Goal: Transaction & Acquisition: Purchase product/service

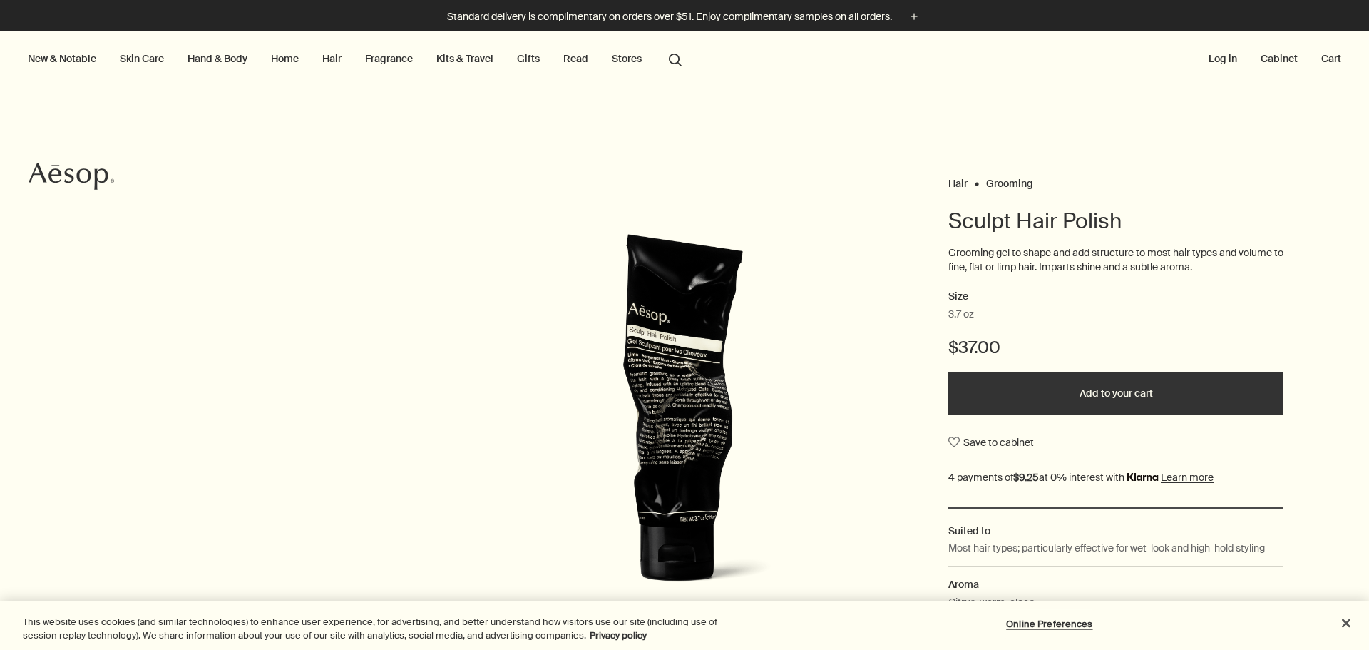
click at [1158, 407] on button "Add to your cart" at bounding box center [1116, 393] width 335 height 43
click at [1313, 63] on button "Cart 1" at bounding box center [1326, 58] width 36 height 19
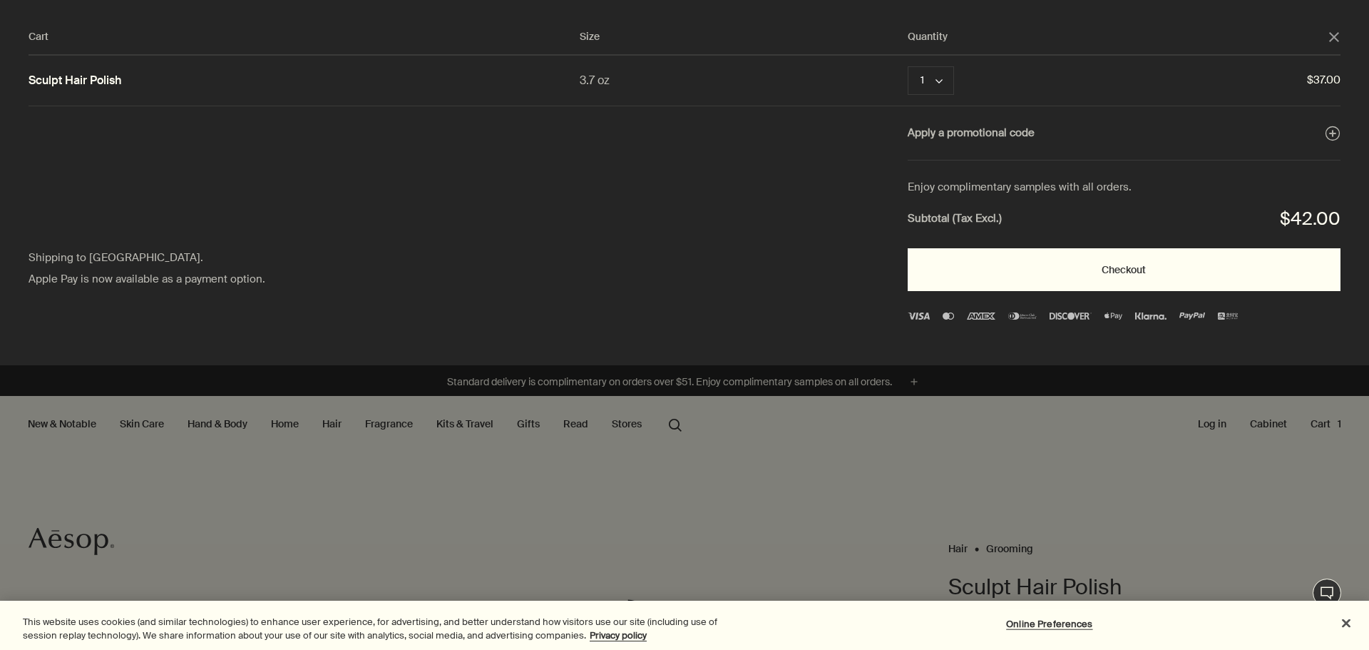
click at [1028, 279] on button "Checkout" at bounding box center [1124, 269] width 433 height 43
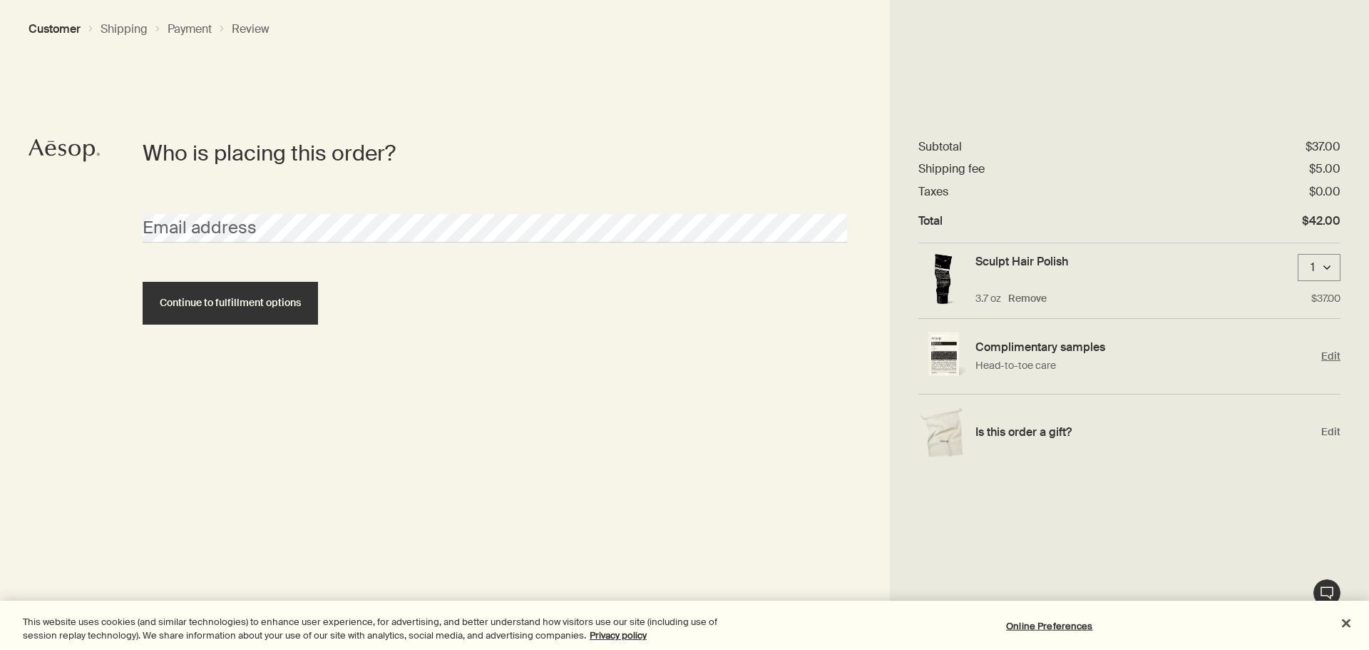
click at [1334, 354] on span "Edit" at bounding box center [1331, 356] width 19 height 14
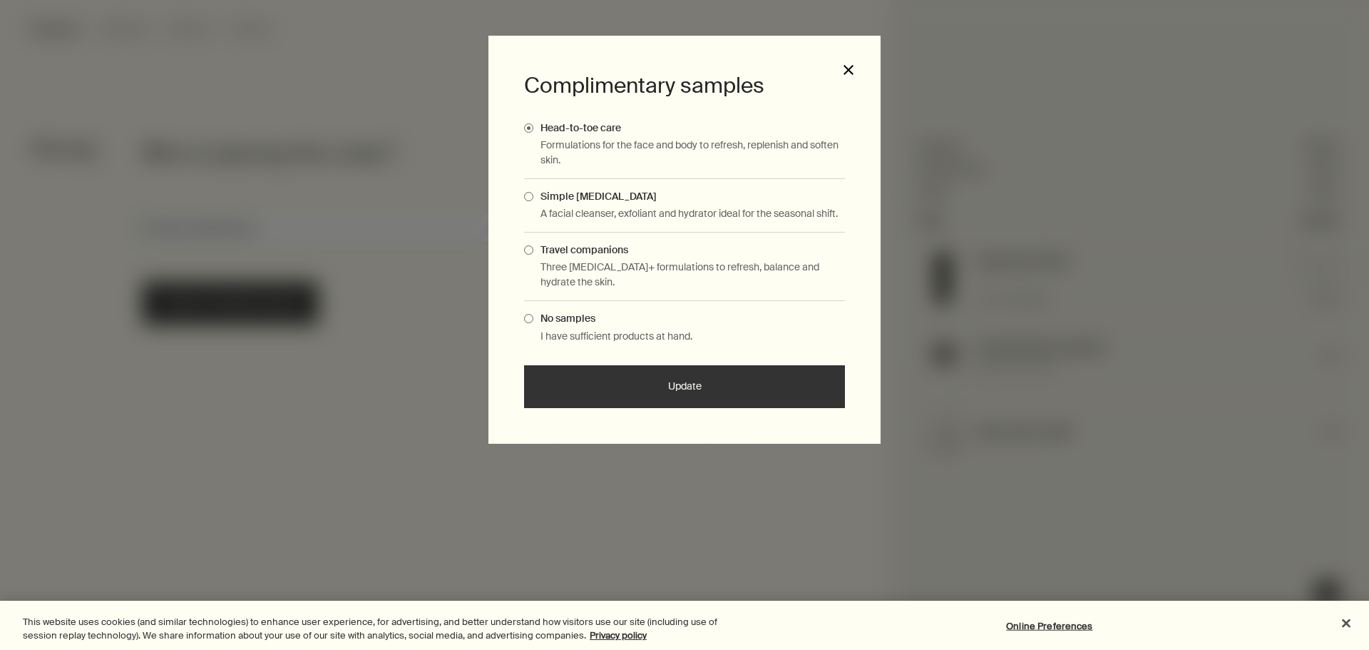
click at [852, 75] on button "close" at bounding box center [848, 69] width 13 height 13
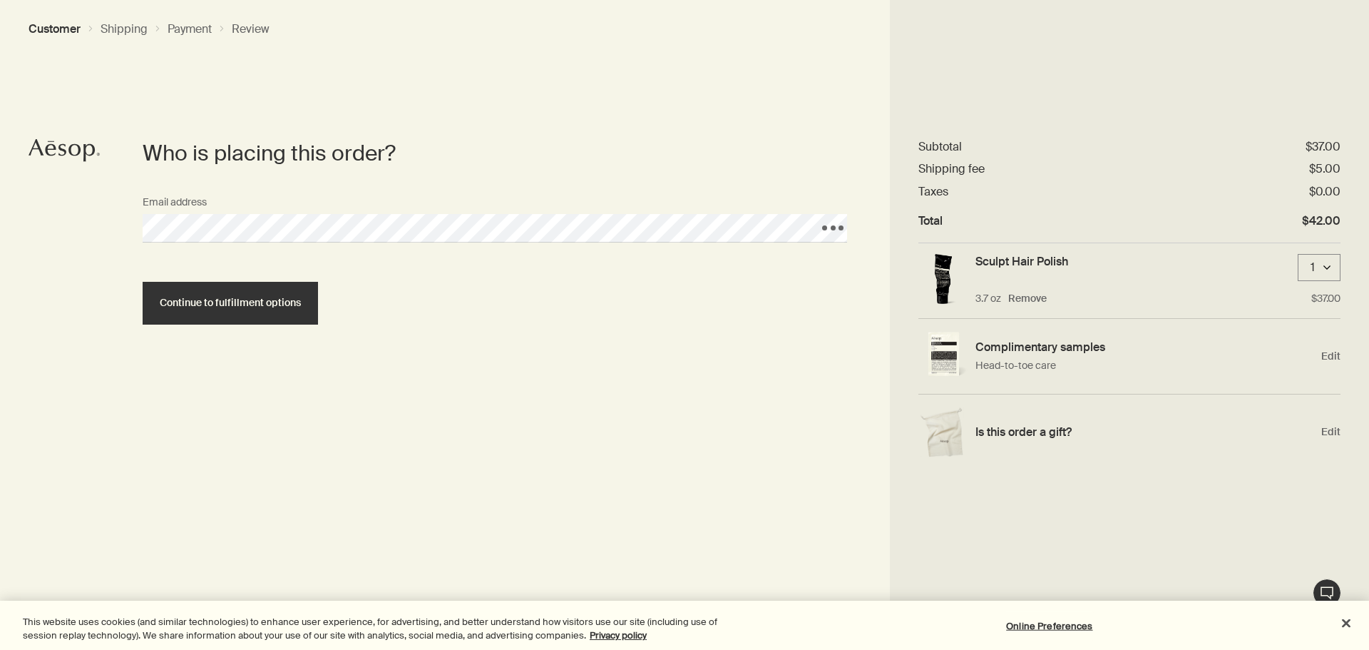
click at [143, 282] on button "Continue to fulfillment options" at bounding box center [230, 303] width 175 height 43
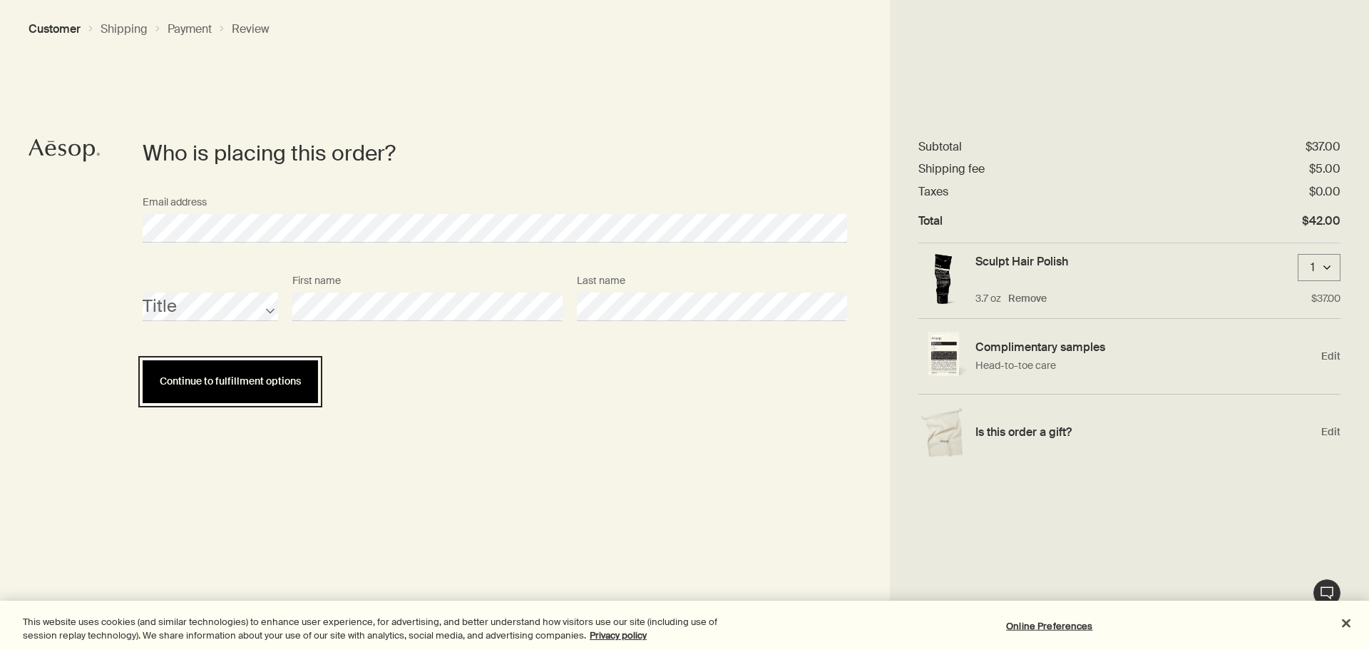
click at [260, 392] on button "Continue to fulfillment options" at bounding box center [230, 381] width 175 height 43
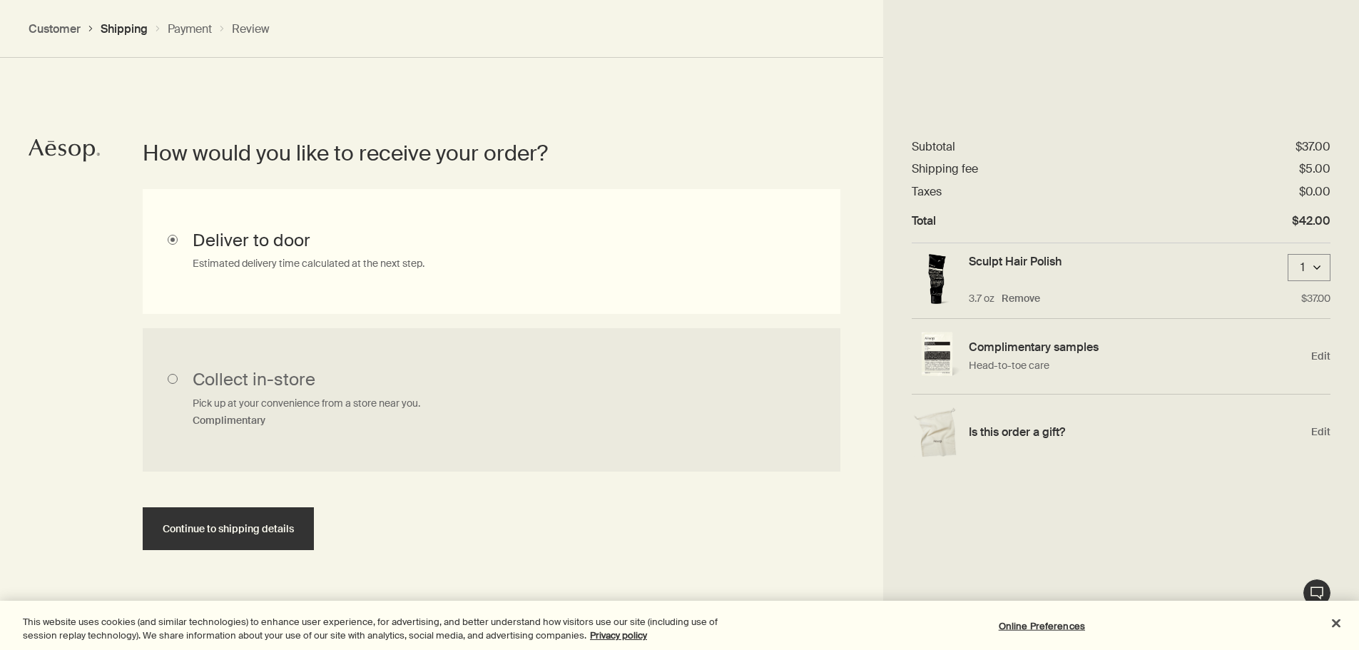
scroll to position [364, 0]
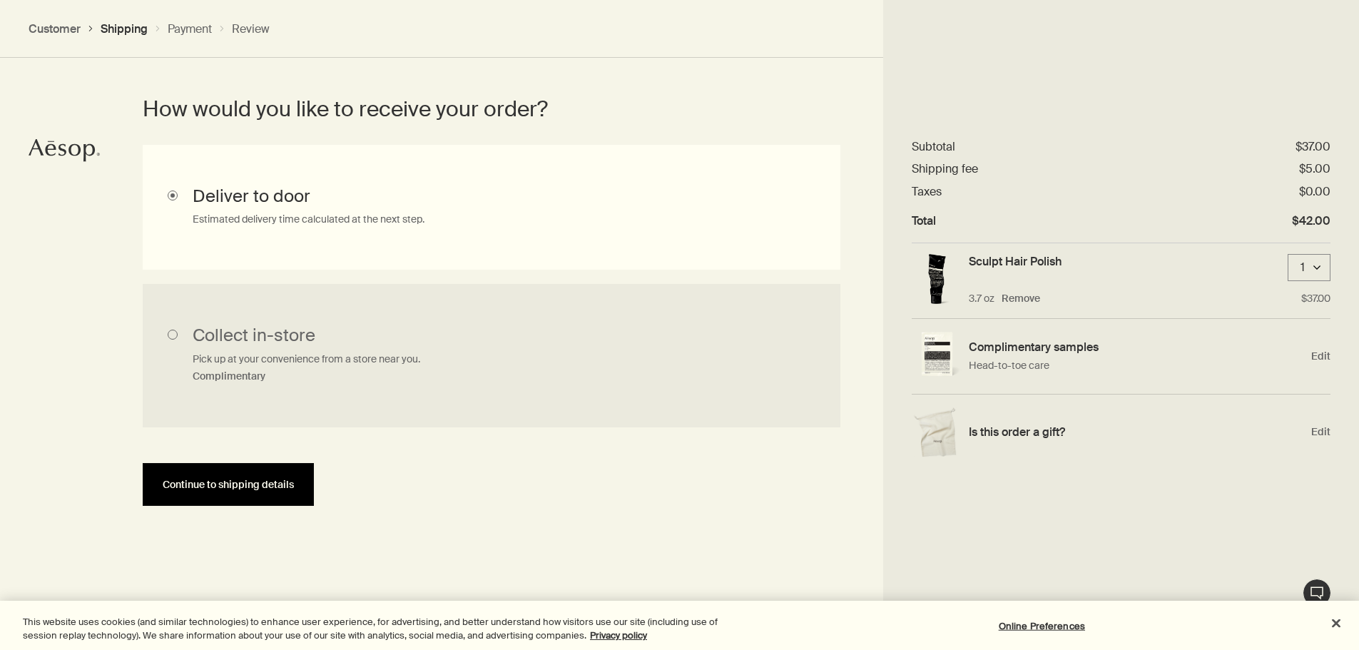
click at [260, 481] on span "Continue to shipping details" at bounding box center [228, 484] width 131 height 11
select select "US"
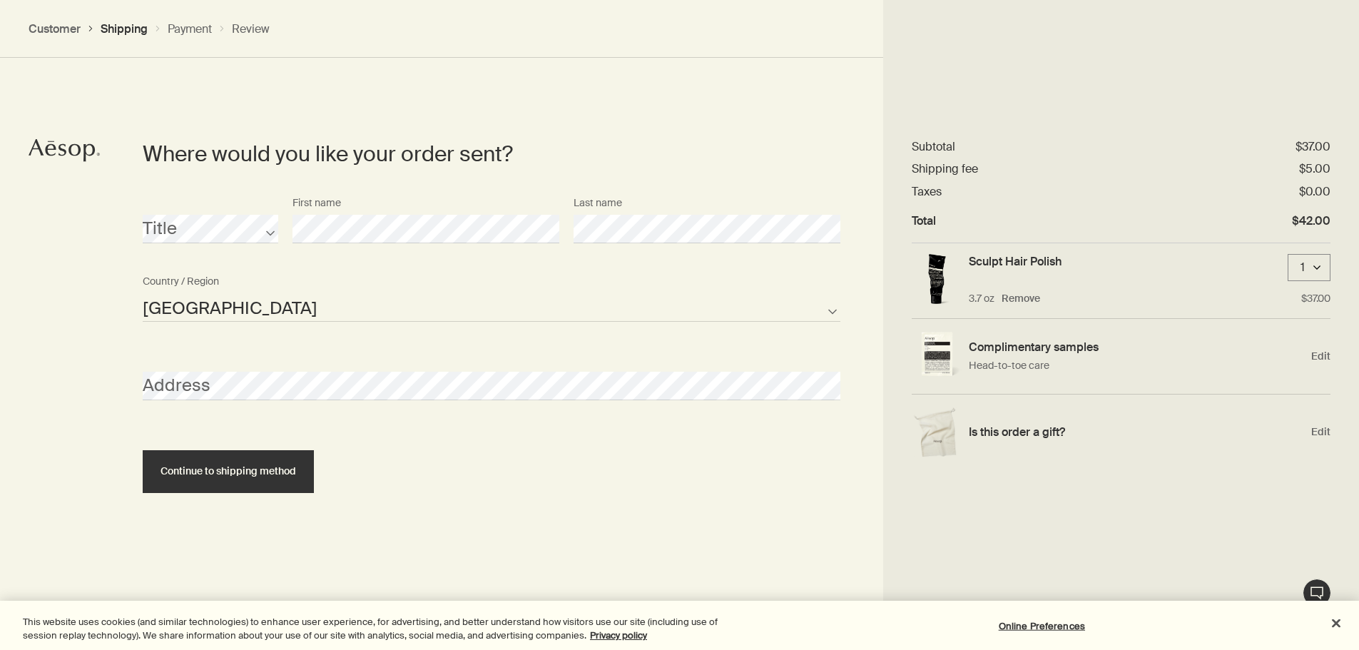
scroll to position [617, 0]
click at [339, 367] on div "Address" at bounding box center [492, 372] width 712 height 53
select select "US"
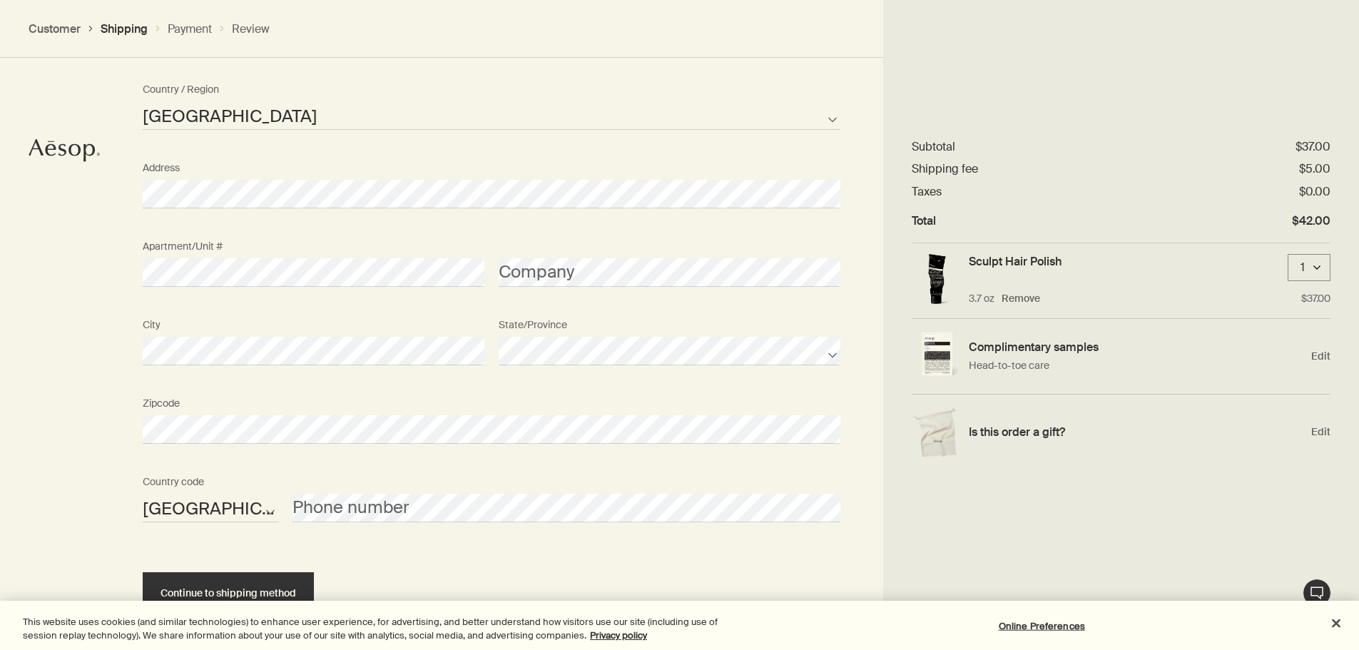
scroll to position [868, 0]
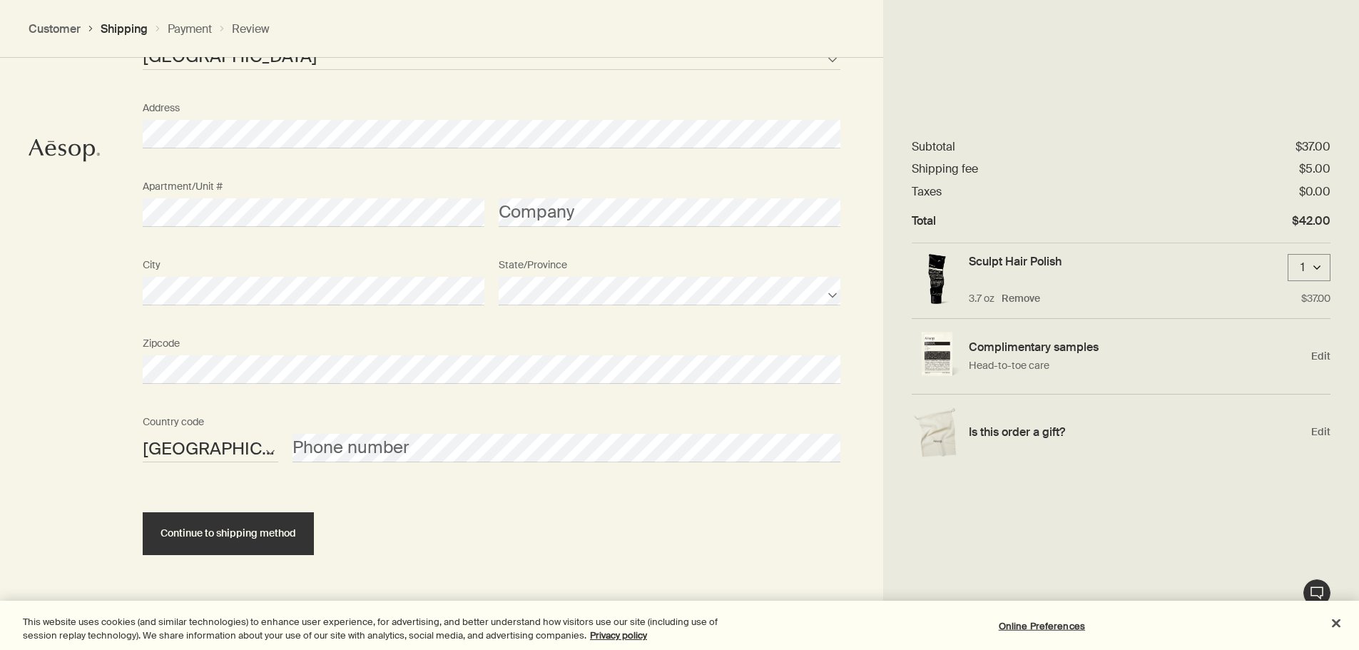
click at [89, 384] on div "Where would you like your order sent? Title First name Last name [GEOGRAPHIC_DA…" at bounding box center [679, 221] width 1359 height 857
click at [283, 530] on span "Continue to shipping method" at bounding box center [228, 533] width 136 height 11
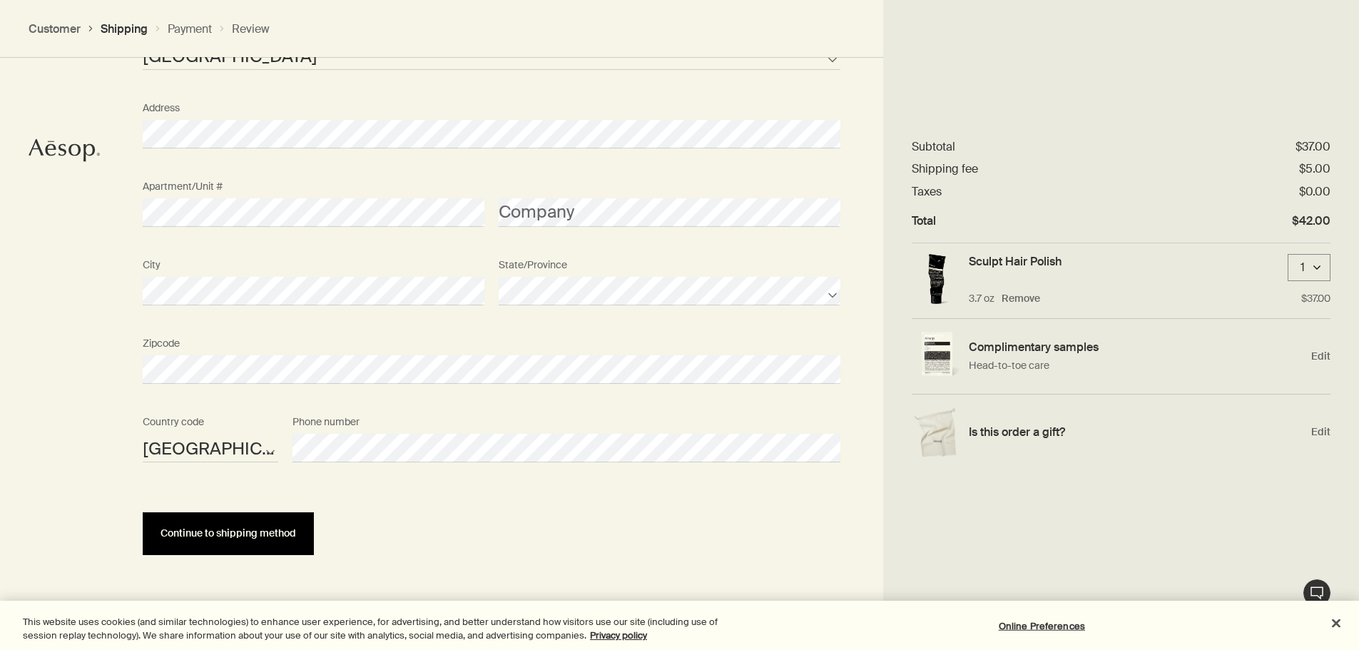
click at [249, 520] on button "Continue to shipping method" at bounding box center [228, 533] width 171 height 43
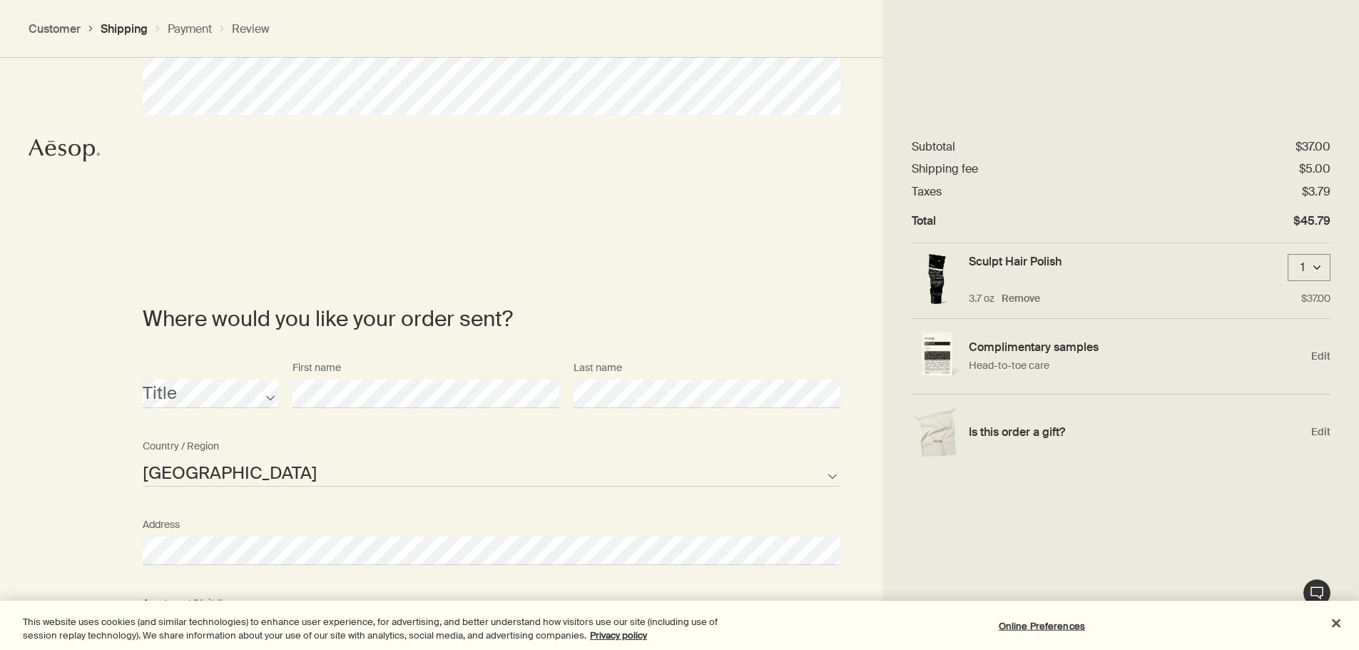
scroll to position [0, 0]
click at [1320, 352] on span "Edit" at bounding box center [1320, 356] width 19 height 14
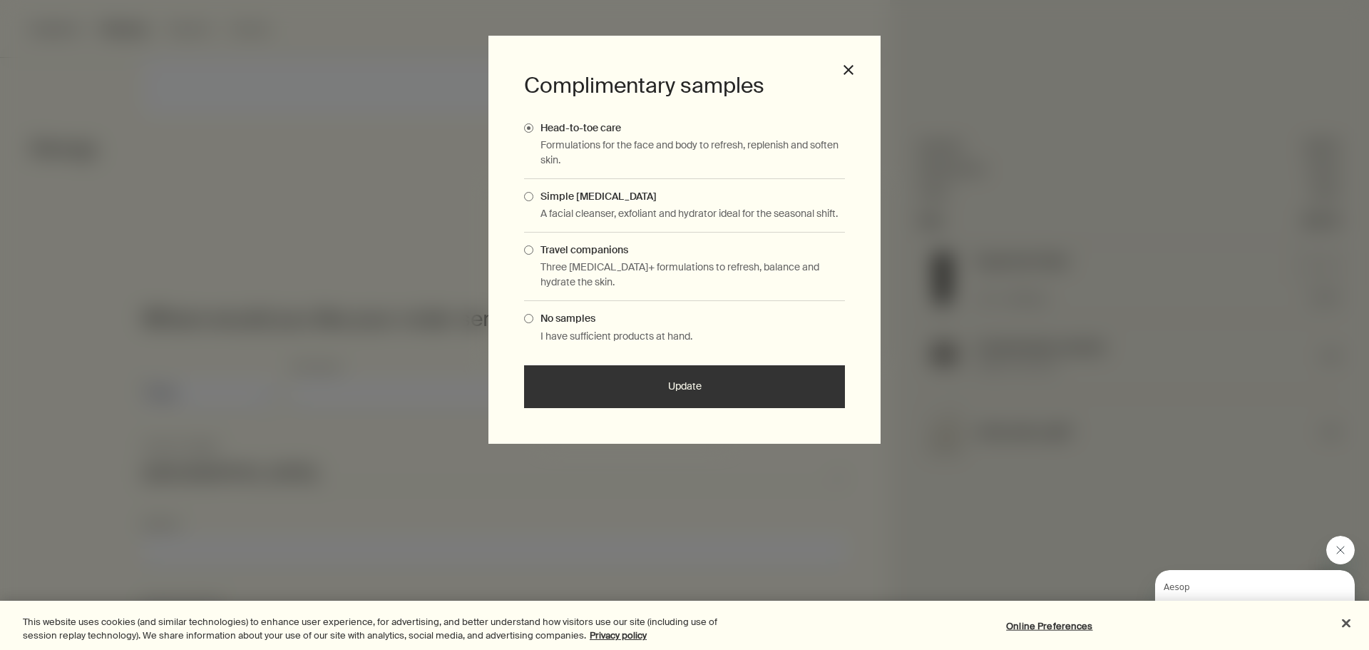
click at [536, 325] on label "No samples" at bounding box center [684, 318] width 321 height 13
click at [534, 321] on input "No samples" at bounding box center [534, 316] width 0 height 9
click at [693, 394] on button "Update" at bounding box center [684, 386] width 321 height 43
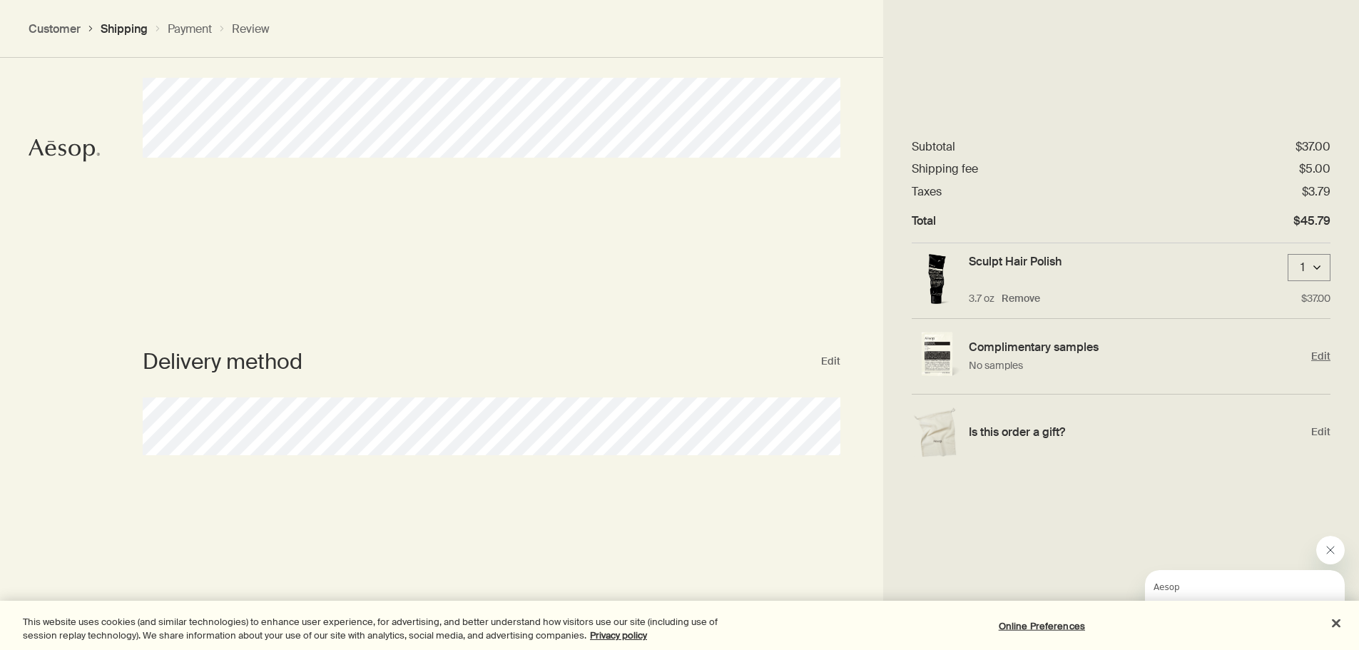
scroll to position [285, 0]
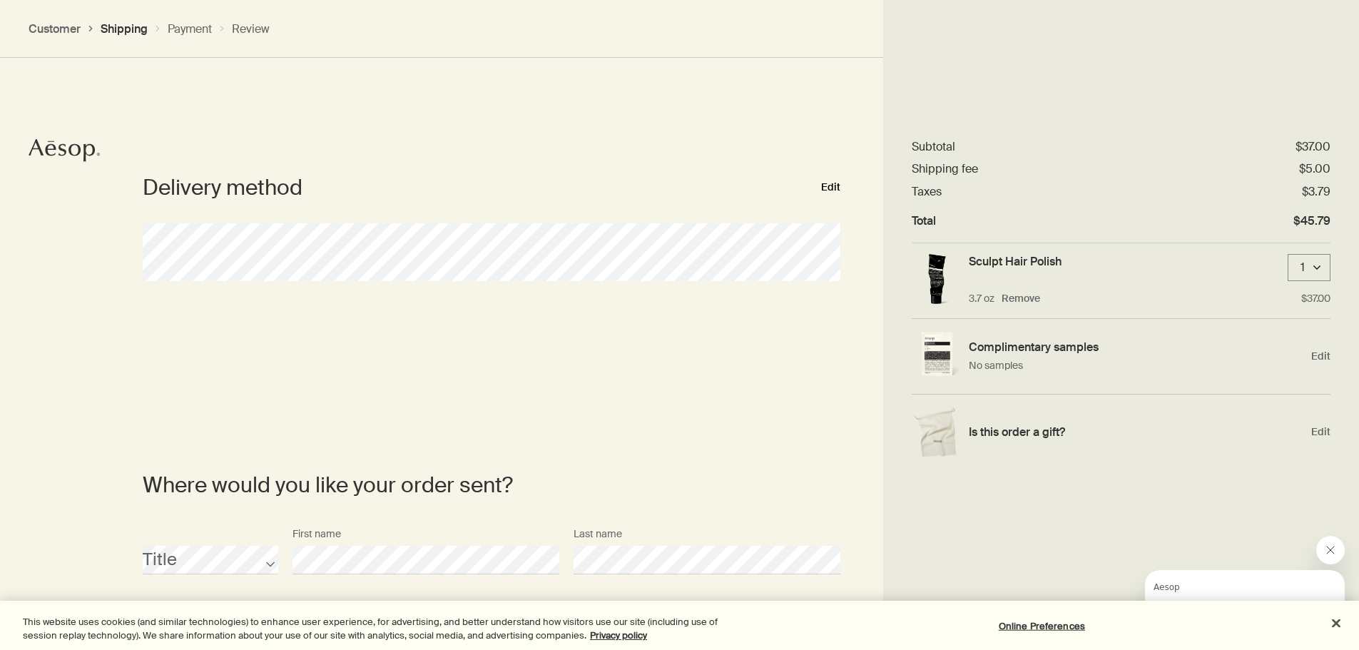
click at [838, 185] on button "Edit" at bounding box center [830, 187] width 19 height 17
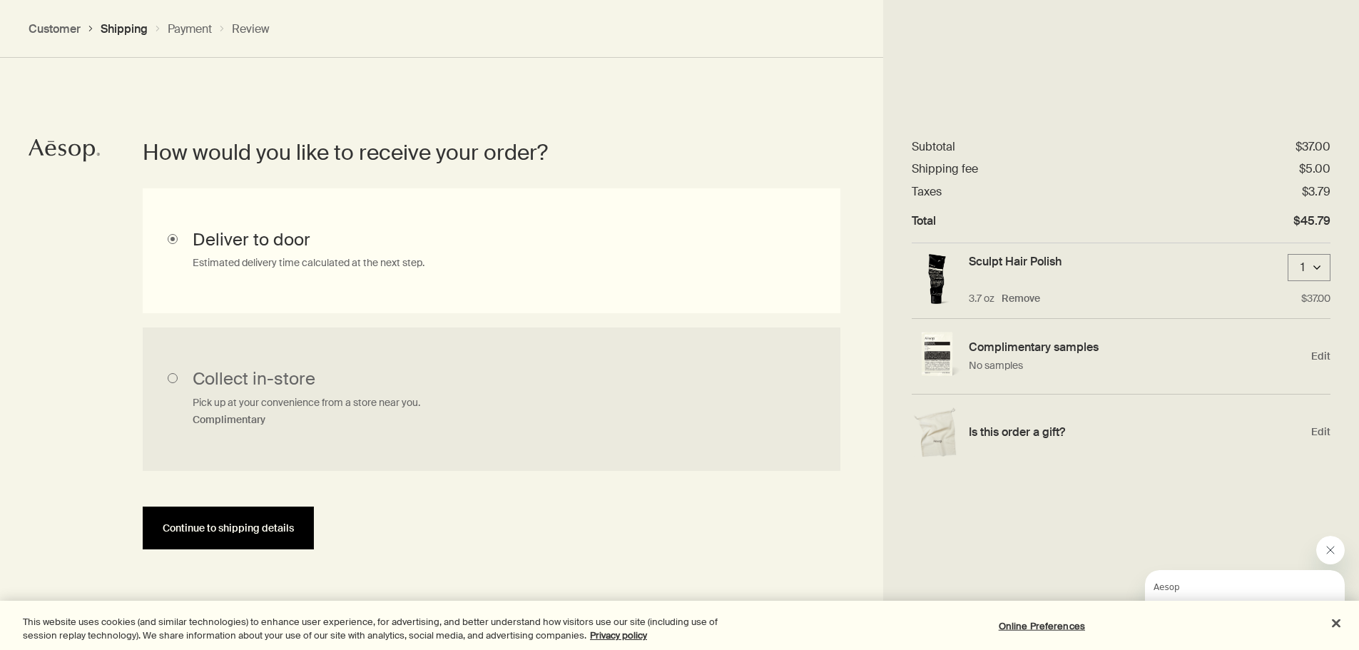
scroll to position [320, 0]
click at [223, 524] on span "Continue to shipping details" at bounding box center [228, 529] width 131 height 11
select select "US"
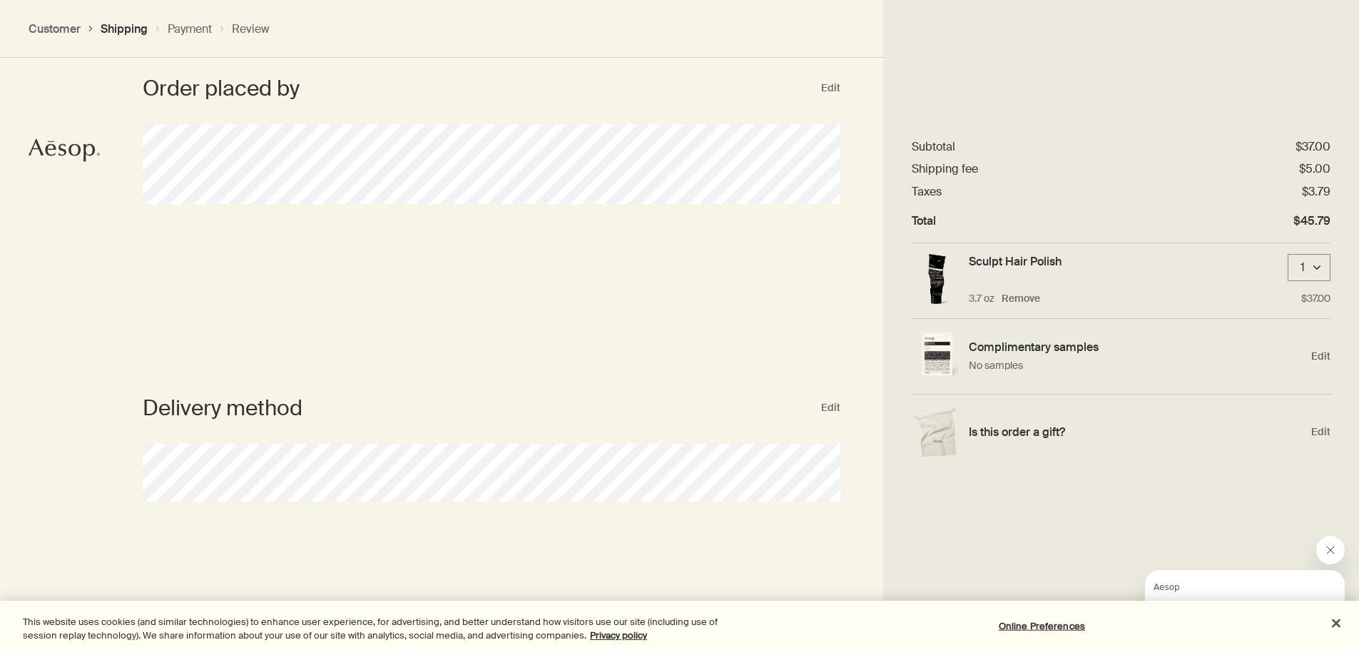
scroll to position [118, 0]
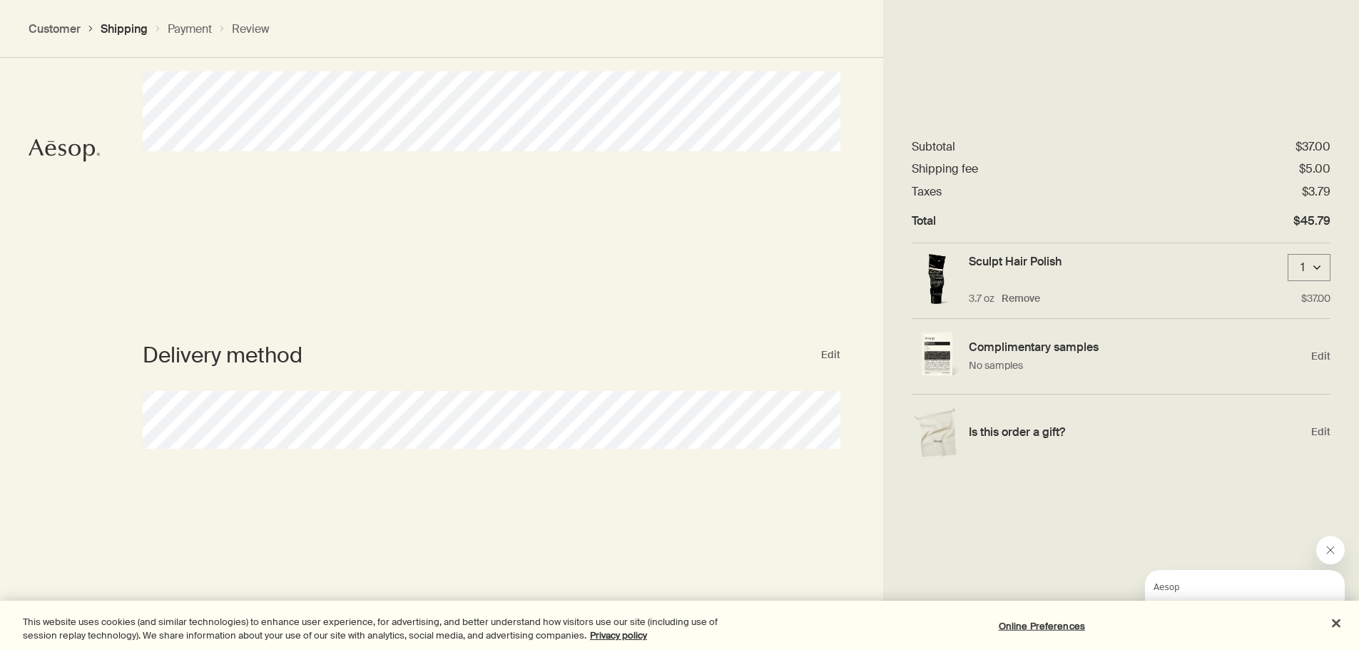
click at [1324, 550] on icon "Close message from Aesop" at bounding box center [1329, 549] width 11 height 11
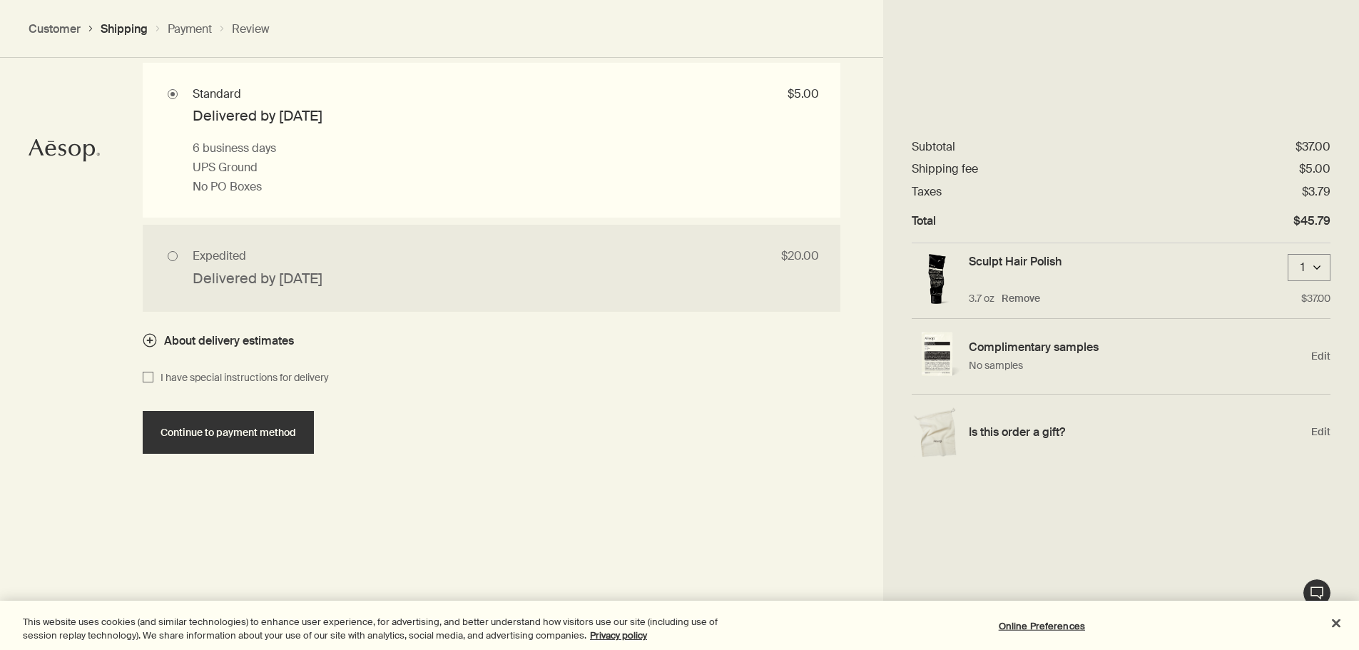
scroll to position [1236, 0]
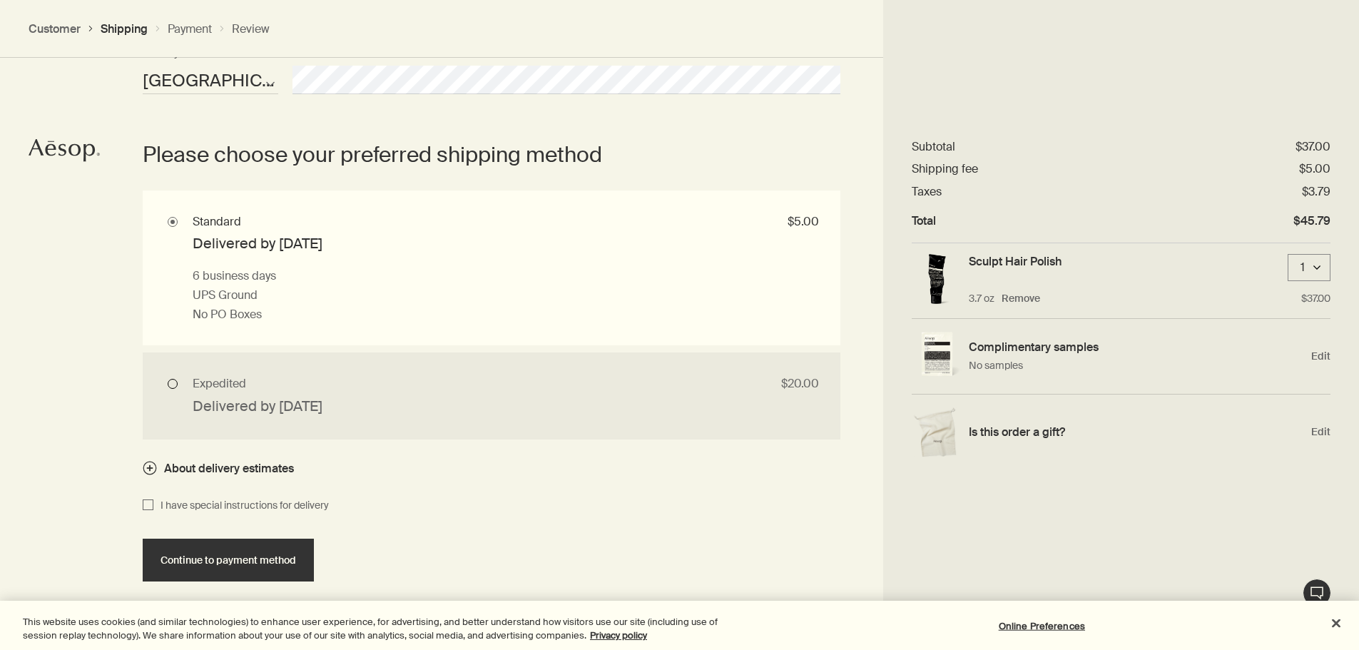
click at [172, 382] on input "Expedited $20.00 Delivered by [DATE] 1 business day if placed before 12PM PT UP…" at bounding box center [492, 395] width 698 height 86
radio input "true"
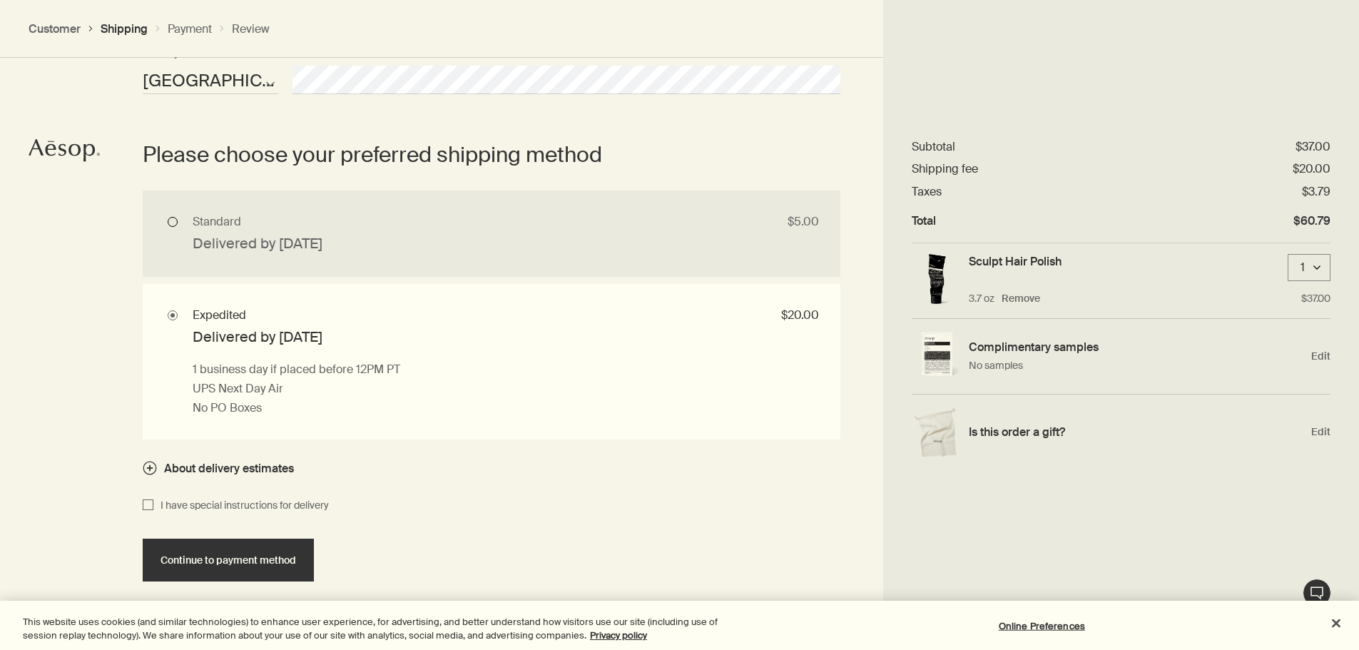
click at [169, 220] on input "Standard $5.00 Delivered by [PERSON_NAME][DATE] 6 business days UPS Ground No P…" at bounding box center [492, 233] width 698 height 86
radio input "true"
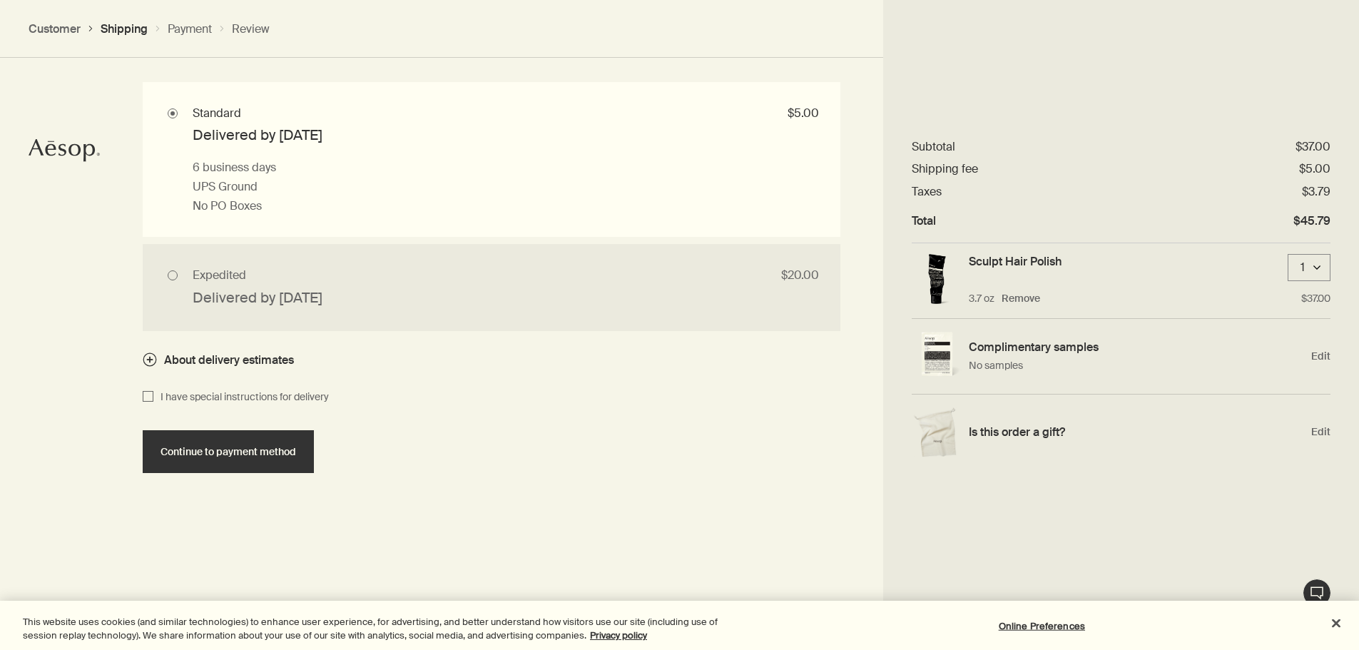
scroll to position [1450, 0]
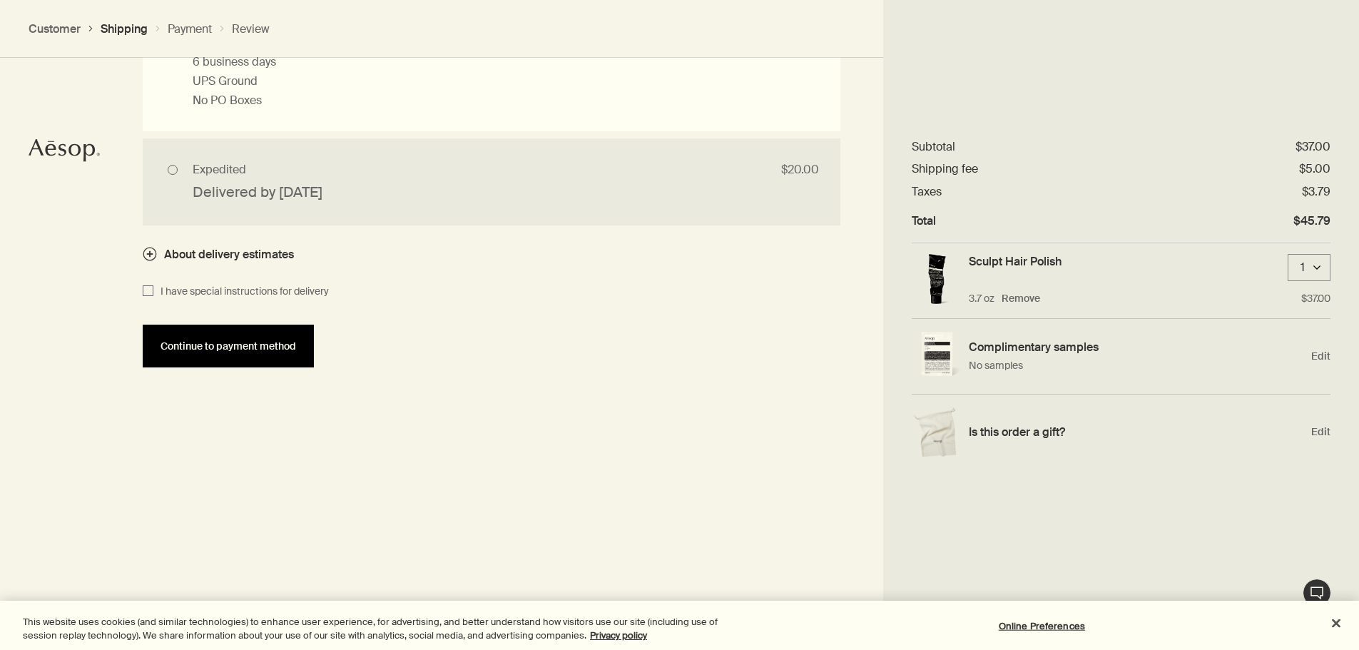
click at [259, 360] on button "Continue to payment method" at bounding box center [228, 346] width 171 height 43
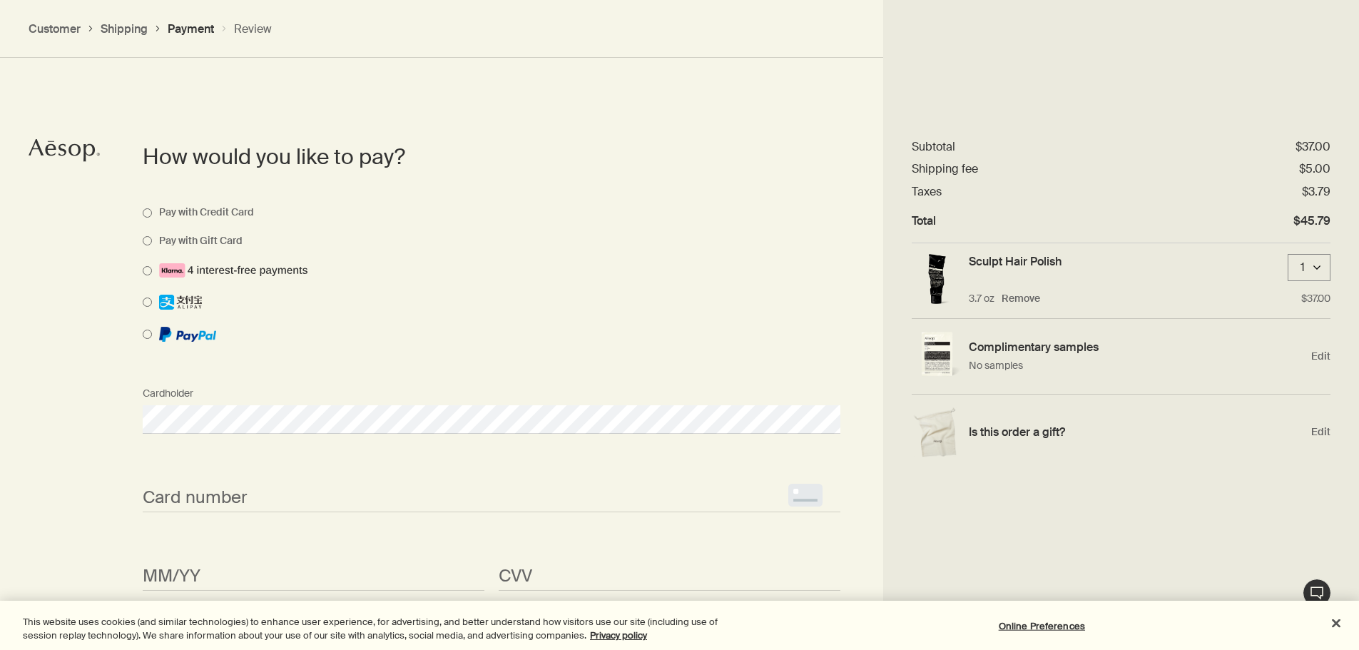
scroll to position [1011, 0]
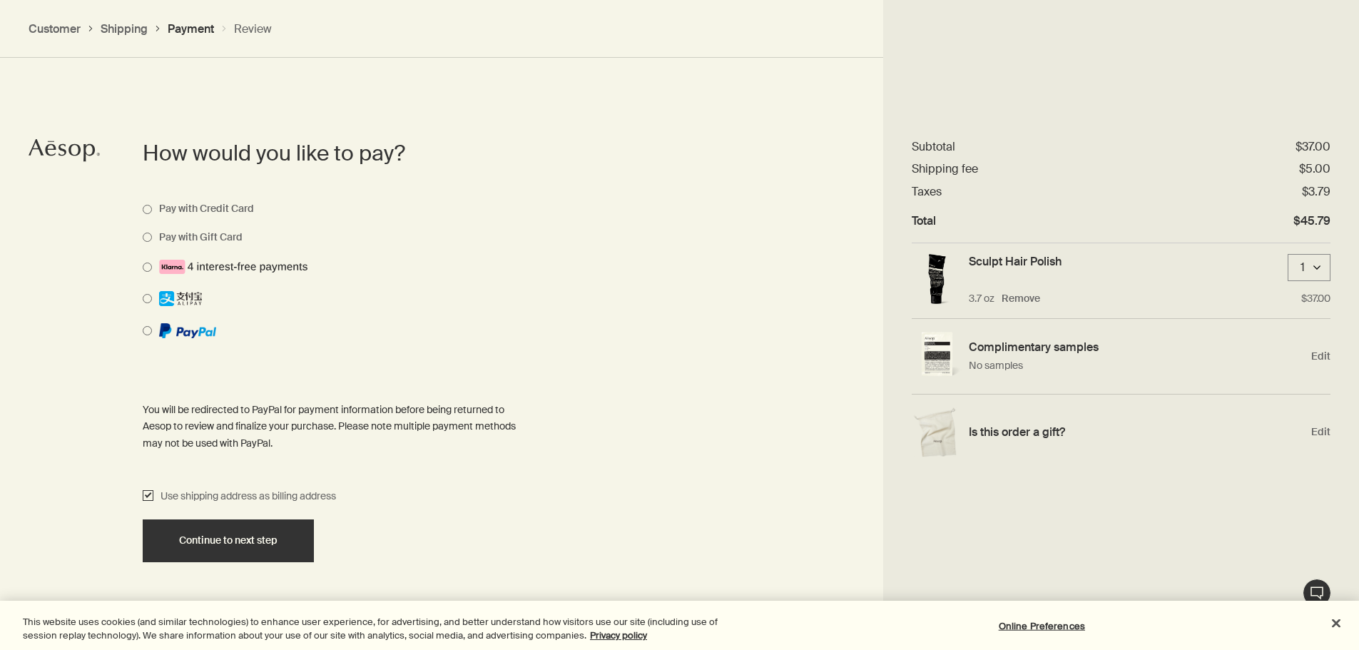
click at [146, 496] on input "Use shipping address as billing address" at bounding box center [148, 496] width 11 height 17
checkbox input "false"
select select "US"
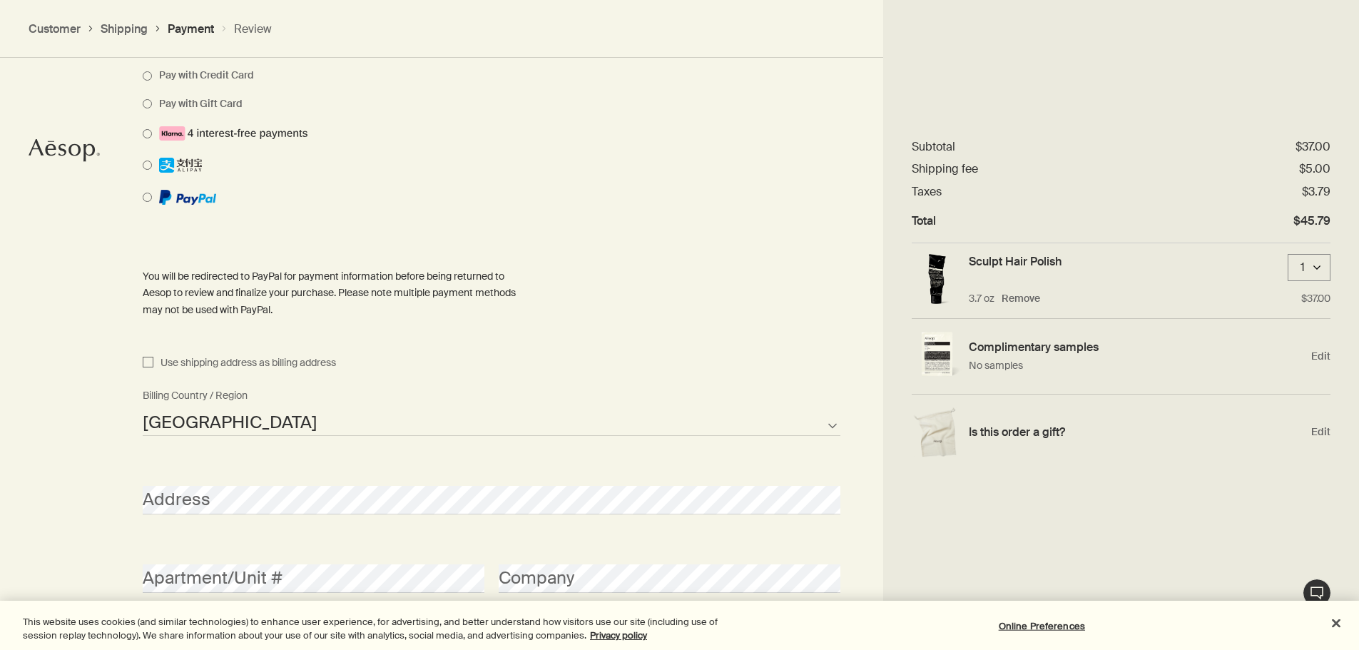
scroll to position [1083, 0]
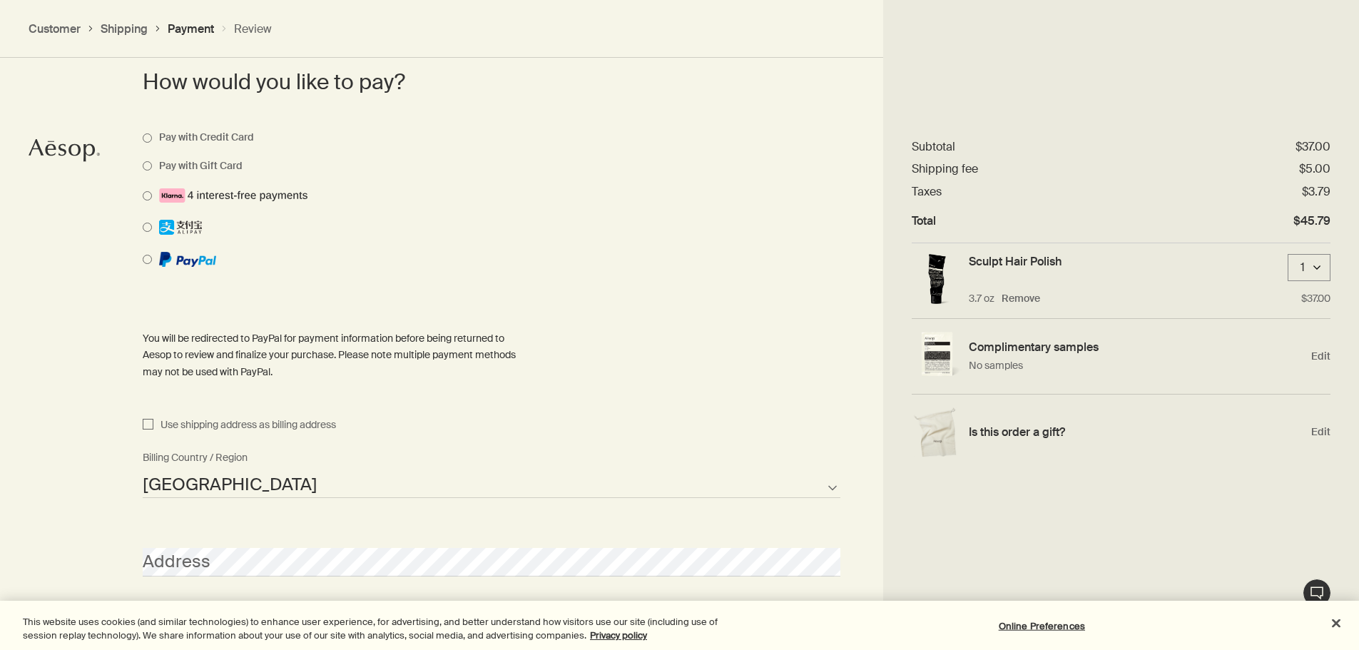
click at [142, 150] on section "How would you like to pay? Pay with Credit Card Pay with Gift Card You will be …" at bounding box center [491, 648] width 783 height 1350
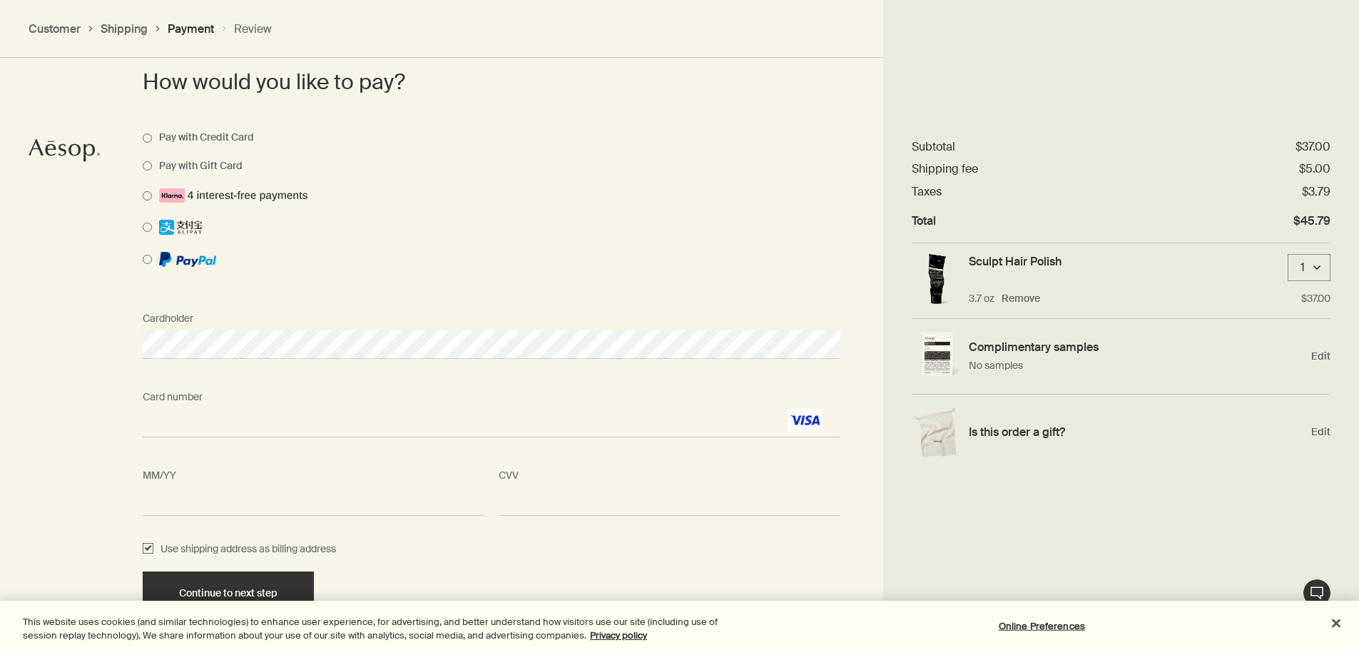
scroll to position [1142, 0]
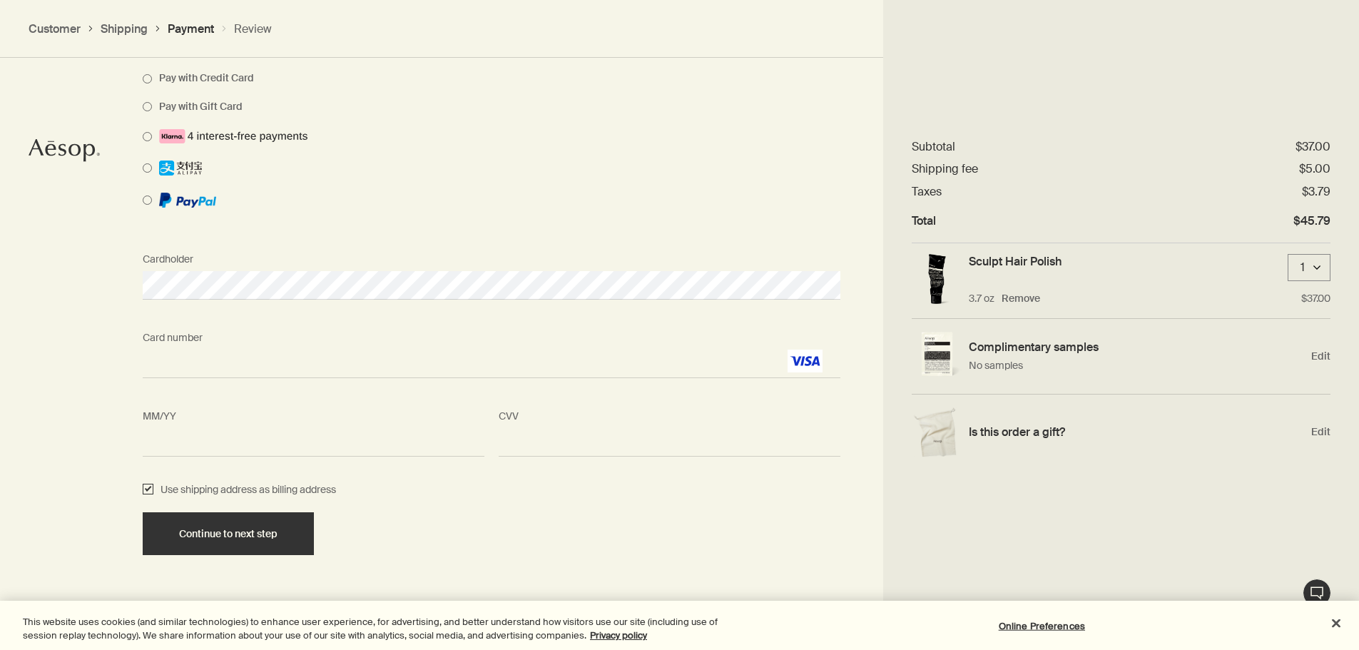
click at [146, 491] on input "Use shipping address as billing address" at bounding box center [148, 489] width 11 height 17
checkbox input "false"
select select "US"
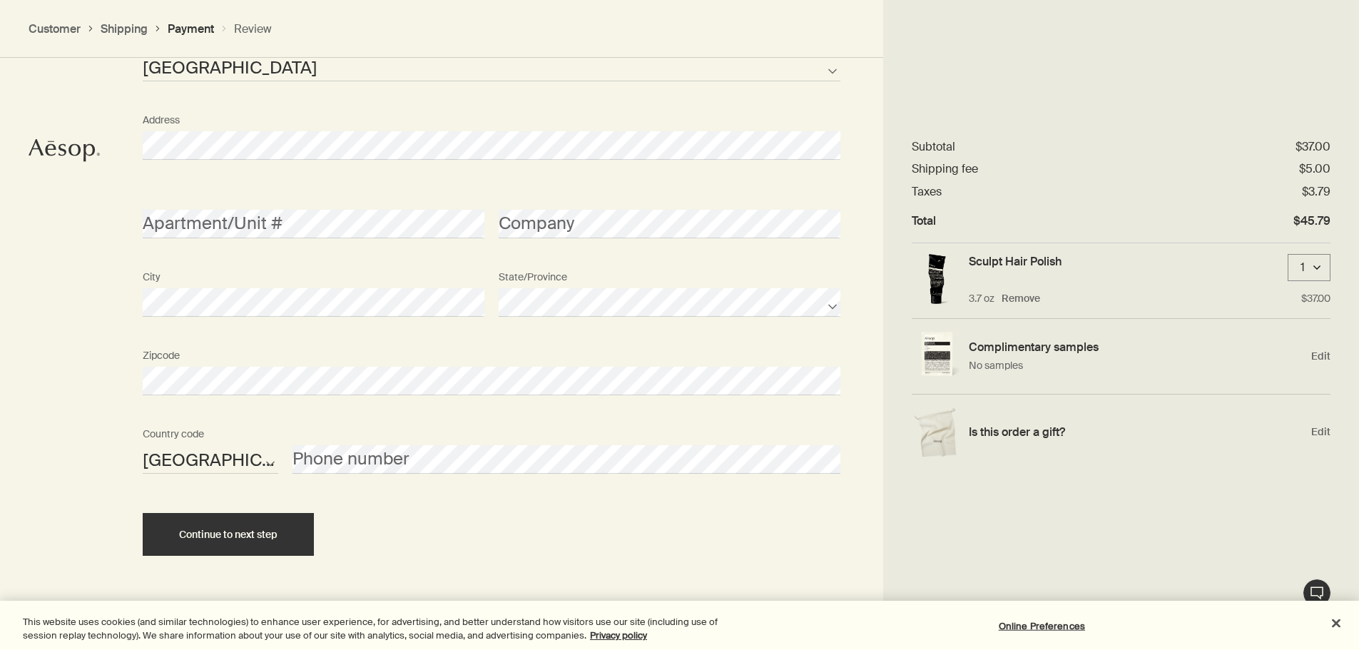
scroll to position [1623, 0]
click at [223, 538] on span "Continue to next step" at bounding box center [228, 534] width 98 height 11
click at [218, 540] on button "Continue to next step" at bounding box center [228, 533] width 171 height 43
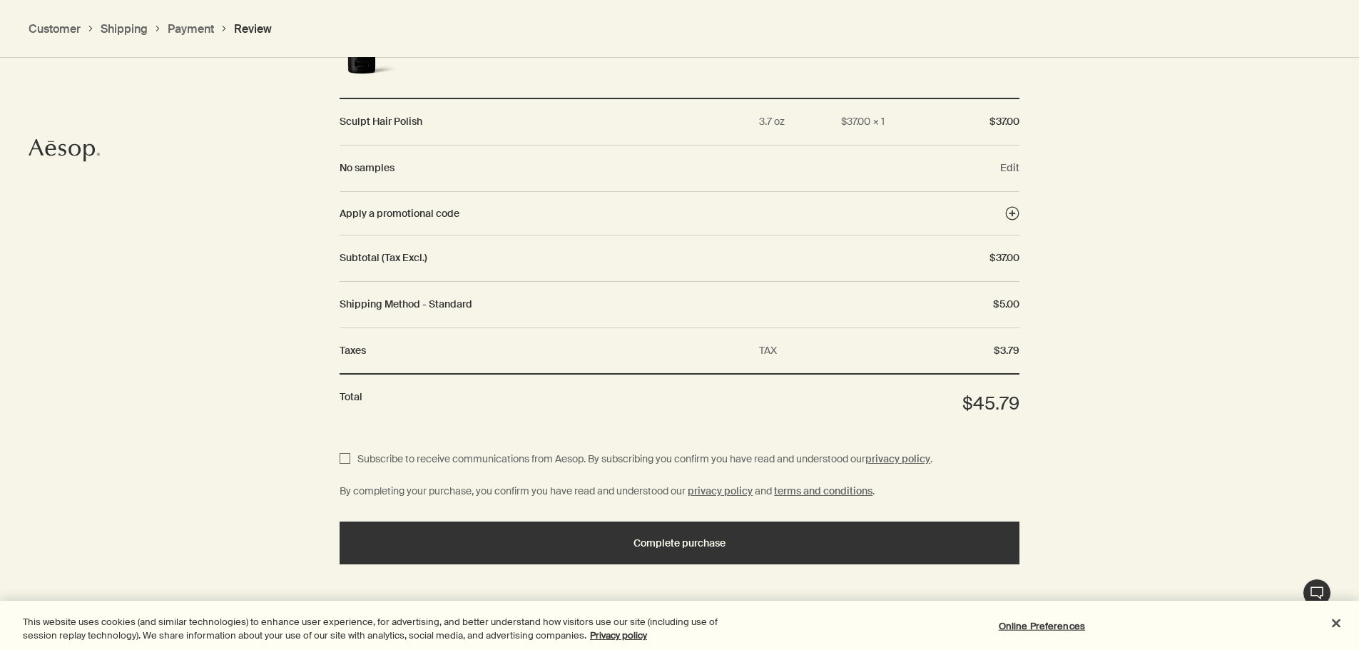
scroll to position [1541, 0]
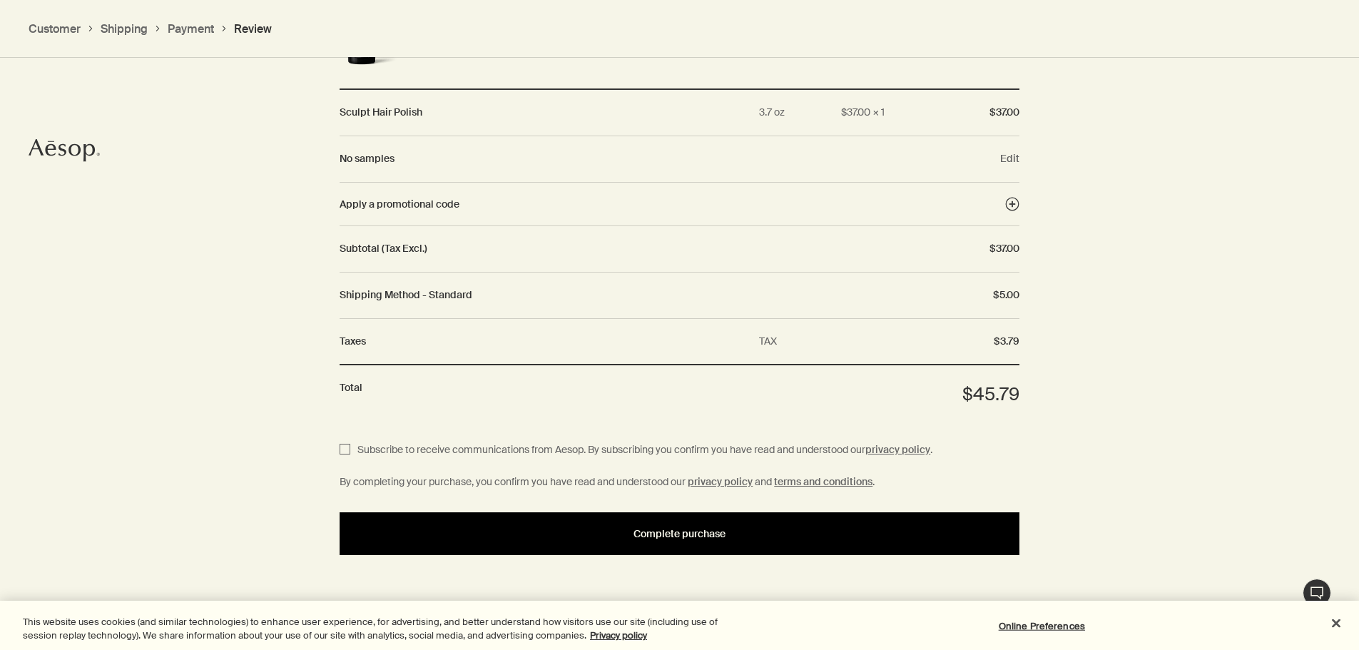
click at [497, 527] on button "Complete purchase" at bounding box center [680, 533] width 680 height 43
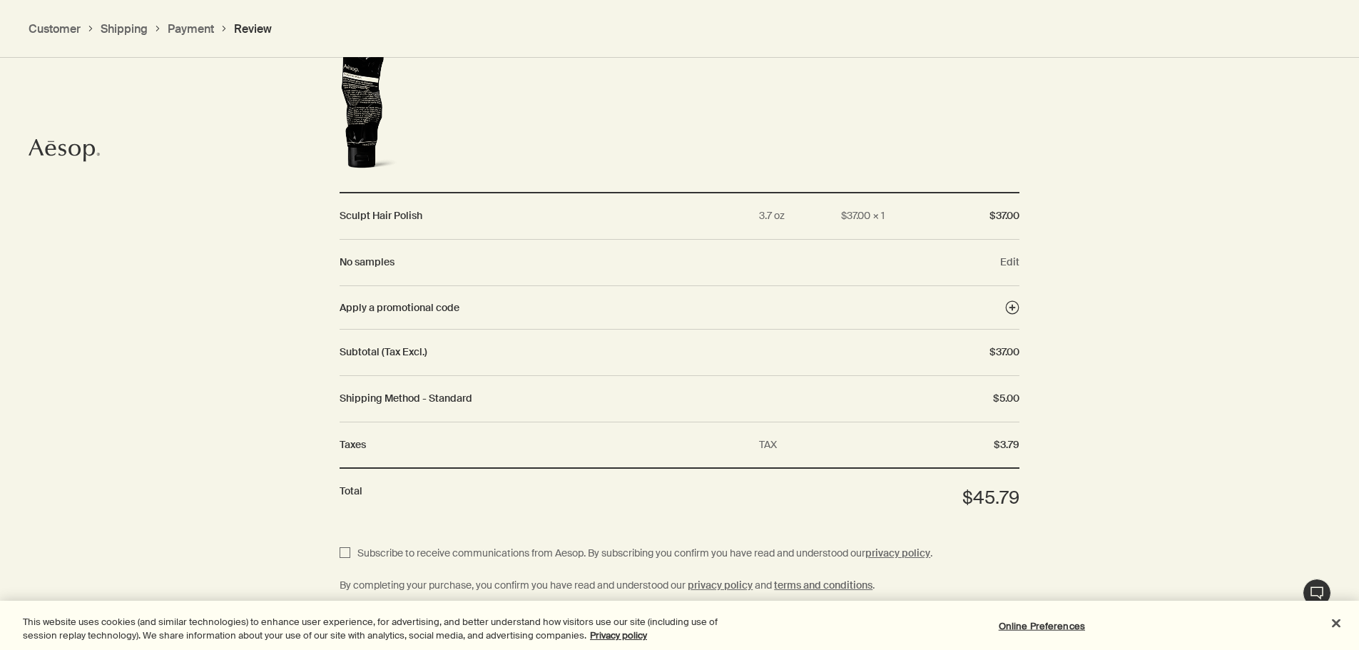
scroll to position [1256, 0]
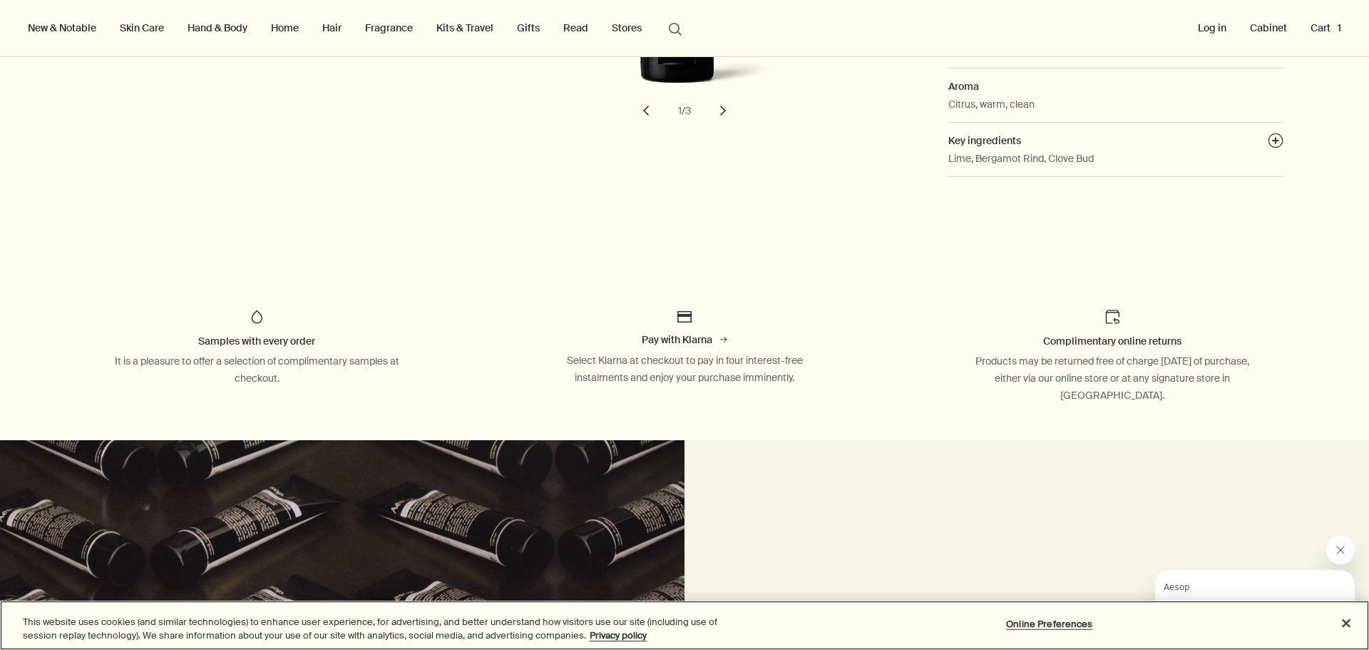
scroll to position [70, 0]
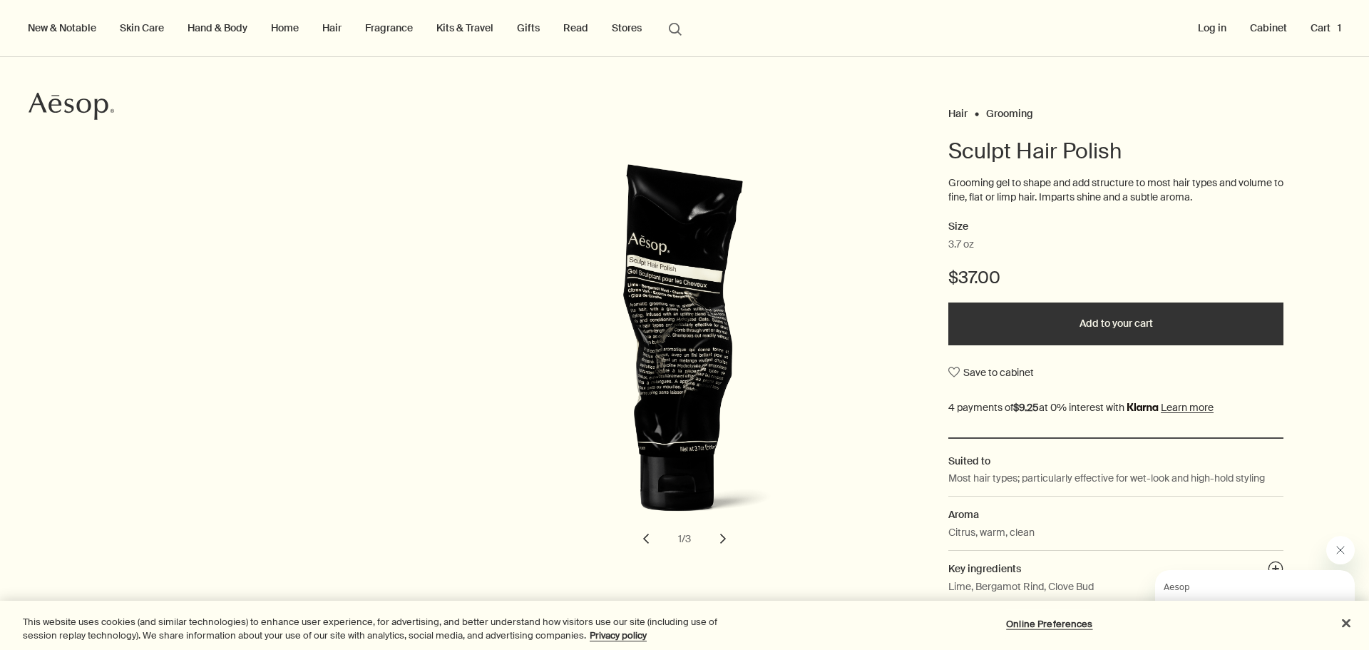
click at [978, 146] on h1 "Sculpt Hair Polish" at bounding box center [1116, 151] width 335 height 29
drag, startPoint x: 978, startPoint y: 146, endPoint x: 1099, endPoint y: 152, distance: 121.4
click at [1099, 152] on h1 "Sculpt Hair Polish" at bounding box center [1116, 151] width 335 height 29
copy h1 "Sculpt Hair Polish"
